Goal: Information Seeking & Learning: Learn about a topic

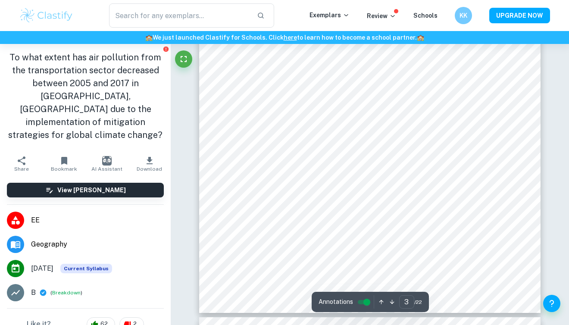
scroll to position [1306, 0]
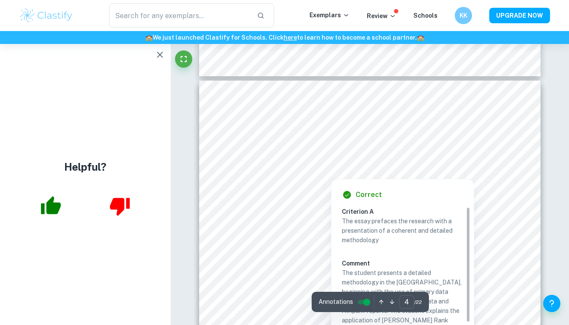
type input "3"
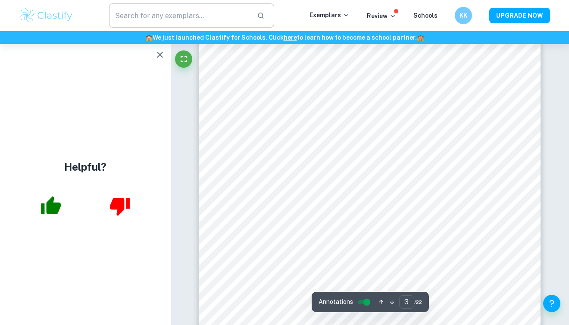
scroll to position [1283, 0]
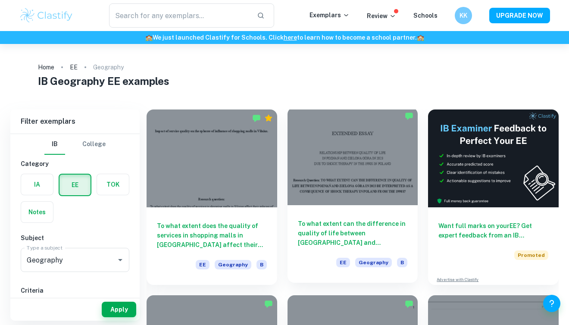
click at [351, 234] on h6 "To what extent can the difference in quality of life between [GEOGRAPHIC_DATA] …" at bounding box center [353, 233] width 110 height 28
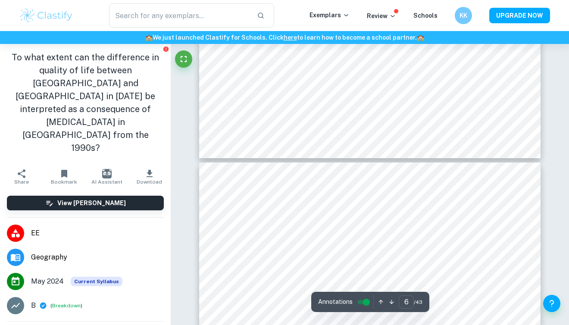
scroll to position [2885, 0]
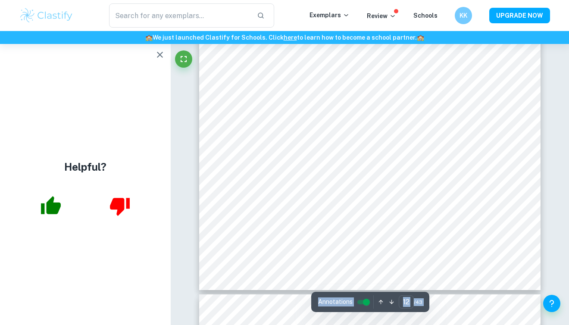
scroll to position [5767, 0]
click at [161, 52] on icon "button" at bounding box center [160, 55] width 10 height 10
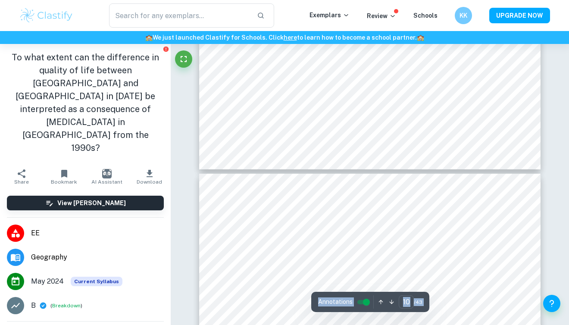
type input "9"
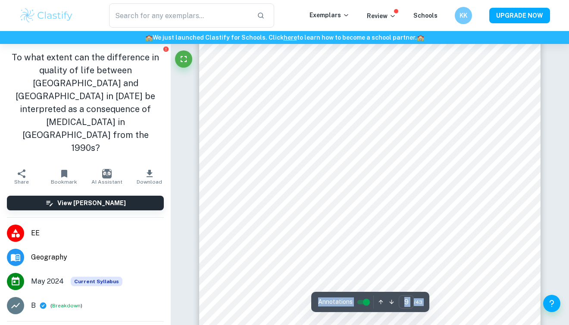
scroll to position [4238, 0]
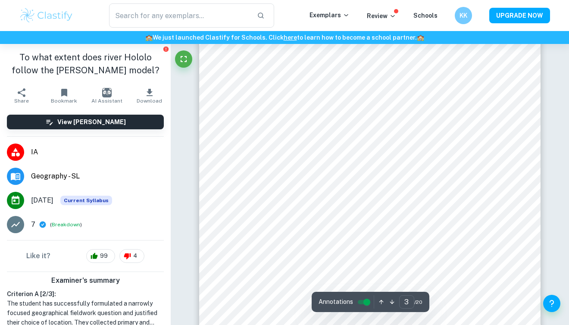
scroll to position [1139, 0]
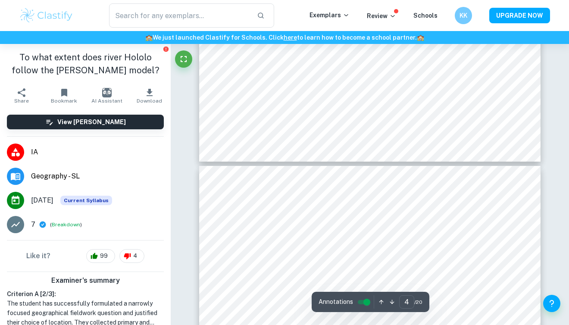
type input "3"
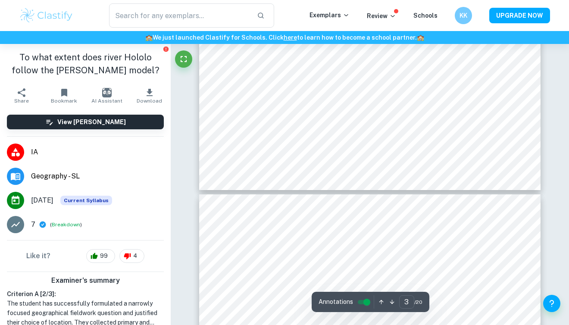
scroll to position [1307, 0]
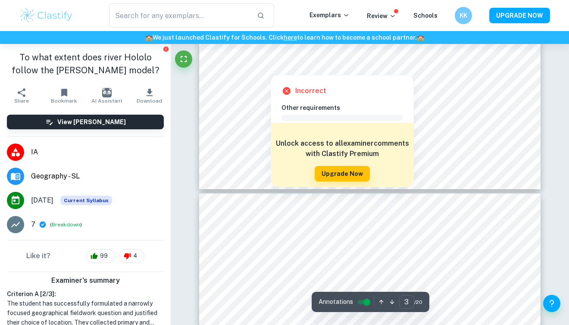
click at [263, 71] on div at bounding box center [270, 68] width 63 height 7
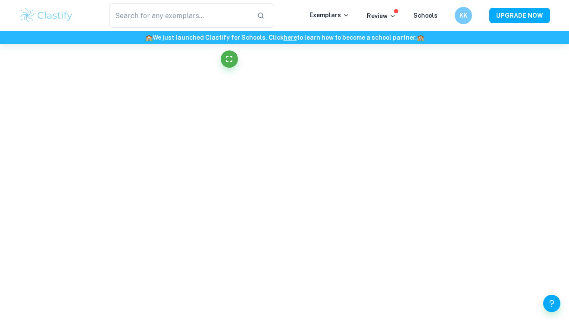
scroll to position [1282, 0]
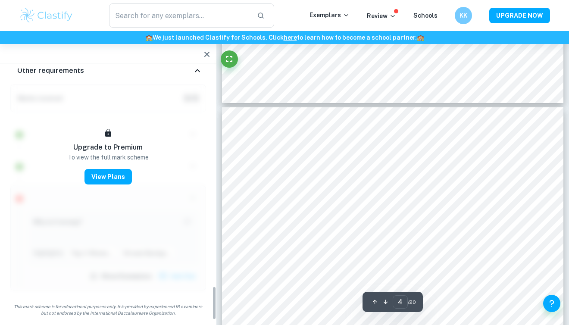
scroll to position [1707, 0]
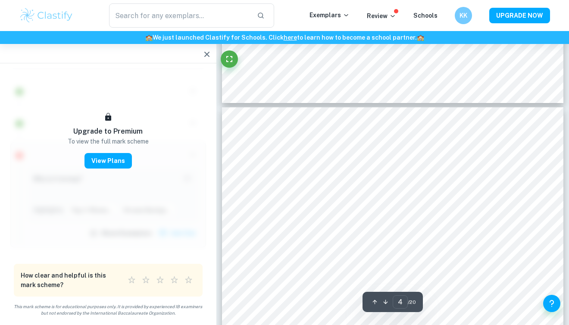
type input "3"
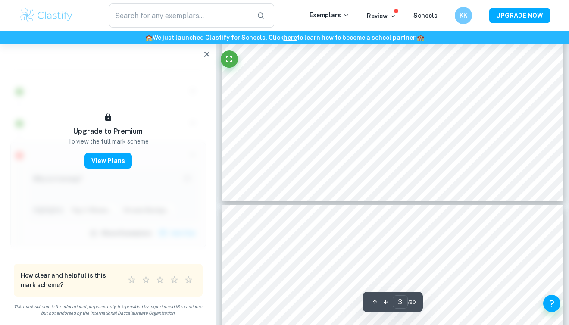
scroll to position [1185, 0]
click at [209, 58] on icon "button" at bounding box center [207, 54] width 10 height 10
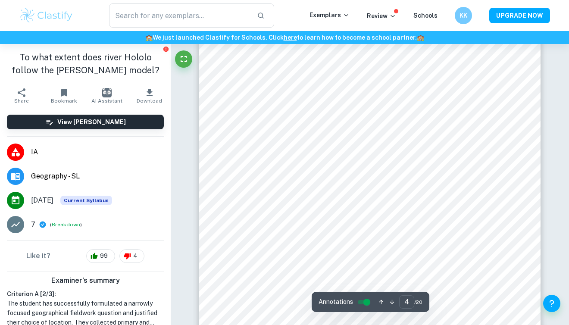
scroll to position [1421, 0]
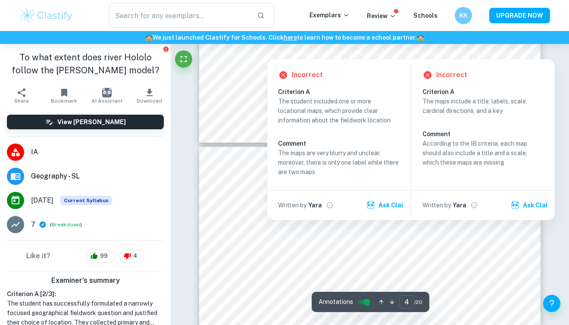
type input "5"
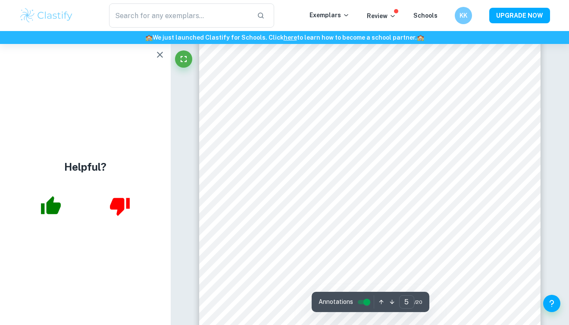
scroll to position [1823, 0]
